Goal: Navigation & Orientation: Find specific page/section

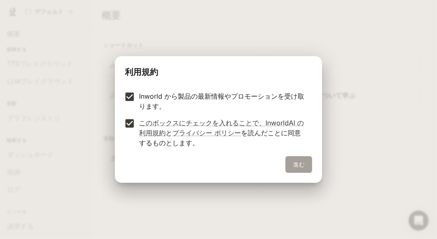
click at [301, 157] on button "進む" at bounding box center [299, 164] width 27 height 17
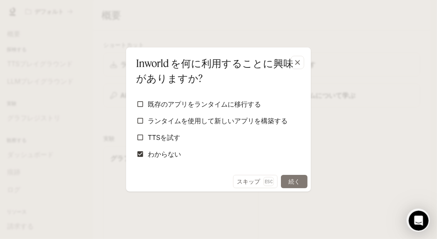
click at [303, 180] on button "続く" at bounding box center [294, 181] width 27 height 13
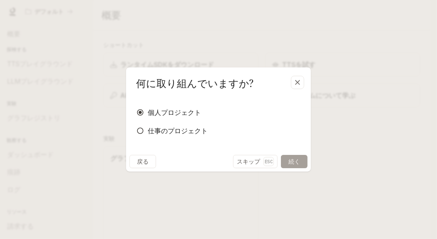
click at [284, 160] on button "続く" at bounding box center [294, 161] width 27 height 13
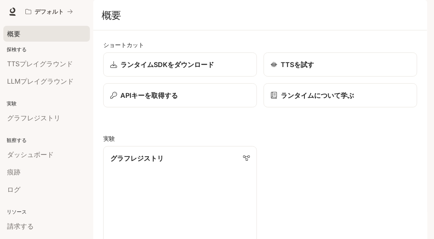
click at [38, 38] on div "概要" at bounding box center [46, 34] width 79 height 10
click at [58, 50] on p "探検する" at bounding box center [46, 49] width 93 height 7
click at [32, 46] on p "探検する" at bounding box center [46, 49] width 93 height 7
click at [25, 49] on font "探検する" at bounding box center [17, 49] width 20 height 6
click at [15, 48] on font "探検する" at bounding box center [17, 49] width 20 height 6
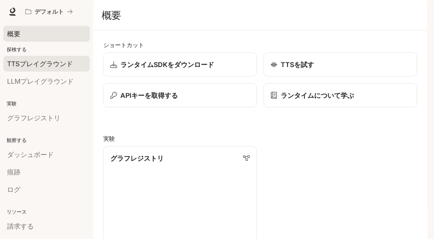
click at [22, 61] on font "TTSプレイグラウンド" at bounding box center [40, 64] width 66 height 8
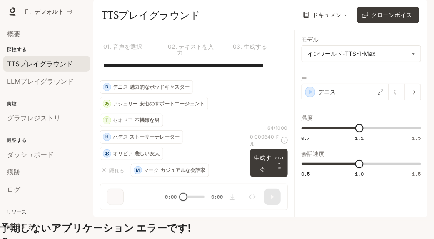
scroll to position [26, 0]
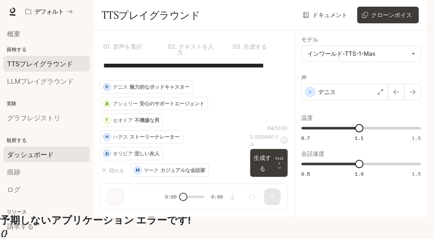
click at [22, 147] on link "ダッシュボード" at bounding box center [46, 155] width 87 height 16
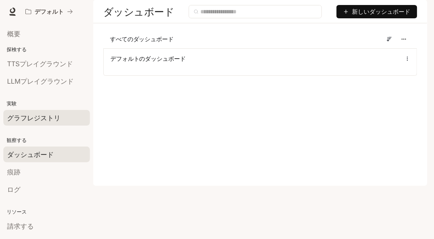
click at [67, 113] on div "グラフレジストリ" at bounding box center [46, 118] width 79 height 10
